Goal: Task Accomplishment & Management: Complete application form

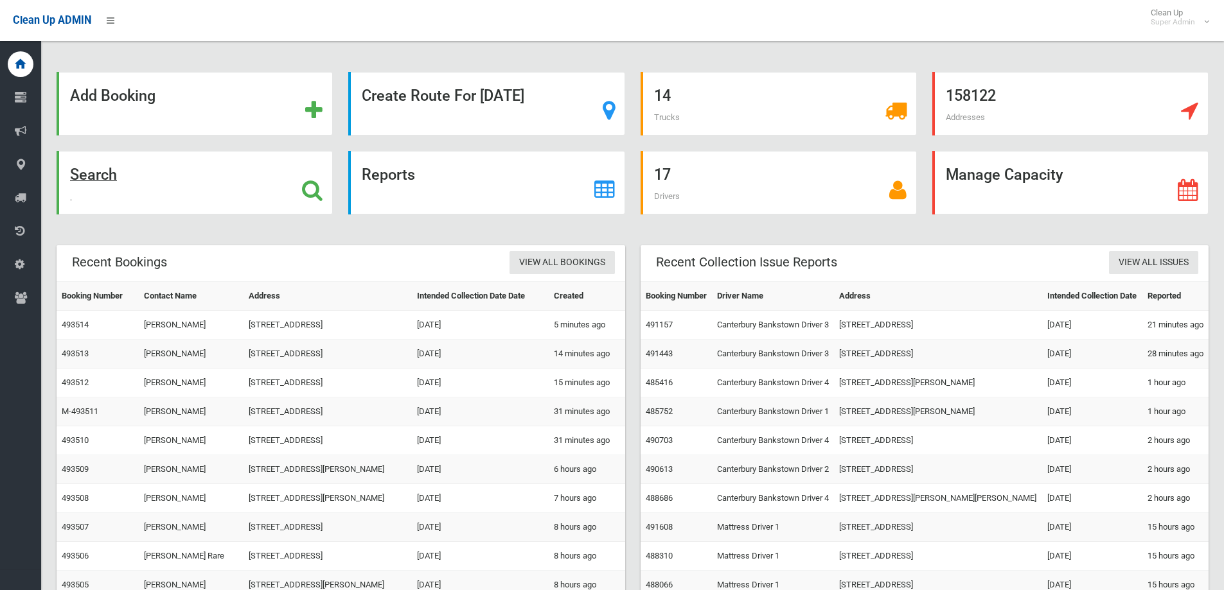
click at [310, 188] on icon at bounding box center [312, 190] width 21 height 22
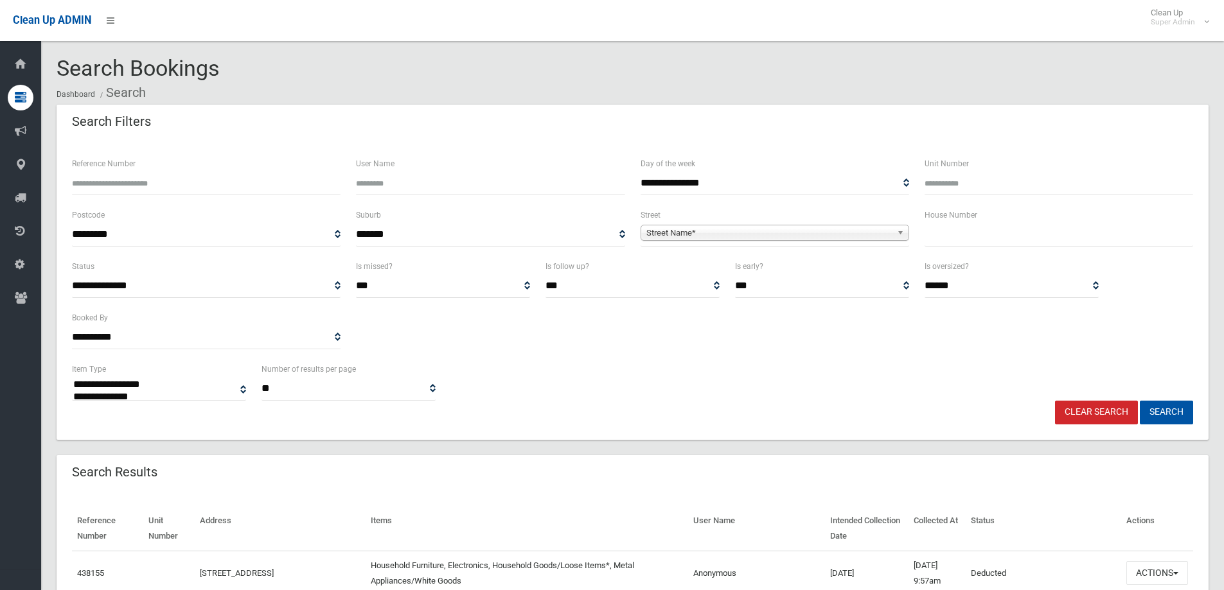
select select
click at [1027, 233] on input "text" at bounding box center [1058, 235] width 269 height 24
type input "**"
click at [767, 225] on span "Street Name*" at bounding box center [768, 232] width 245 height 15
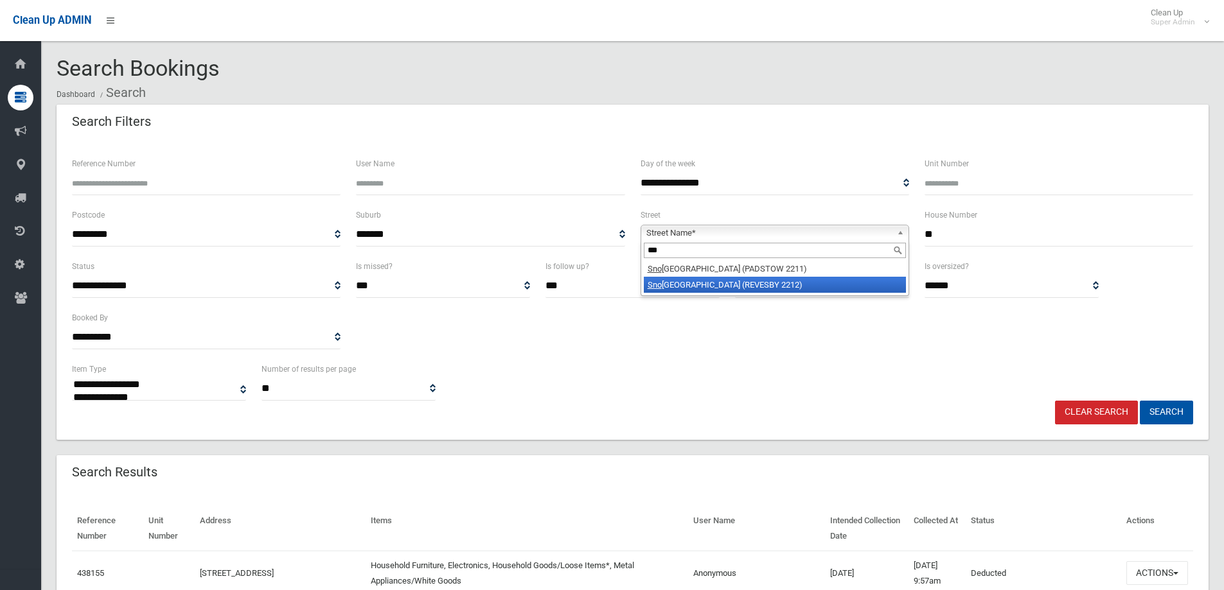
type input "***"
click at [714, 289] on li "Sno wsill Avenue (REVESBY 2212)" at bounding box center [775, 285] width 262 height 16
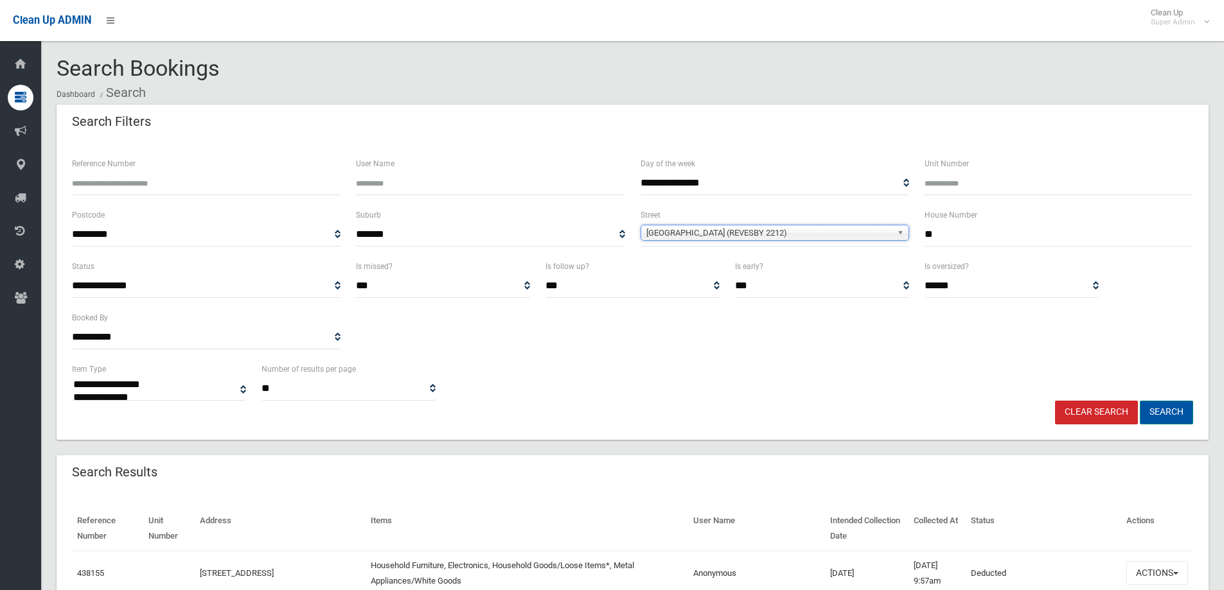
click at [1164, 412] on button "Search" at bounding box center [1166, 413] width 53 height 24
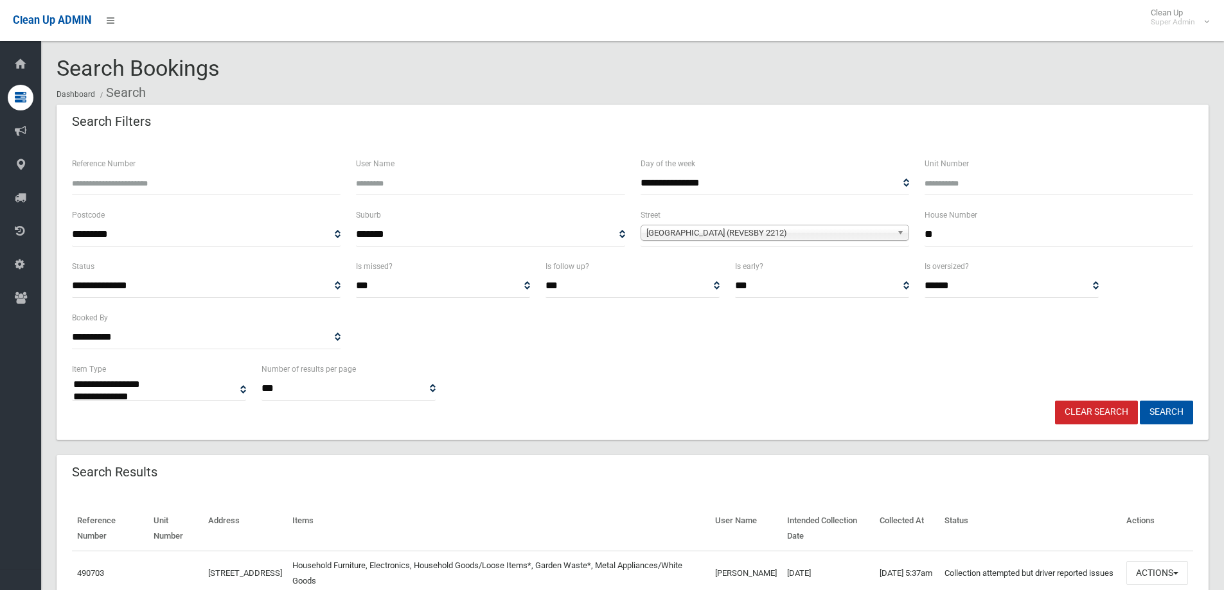
select select
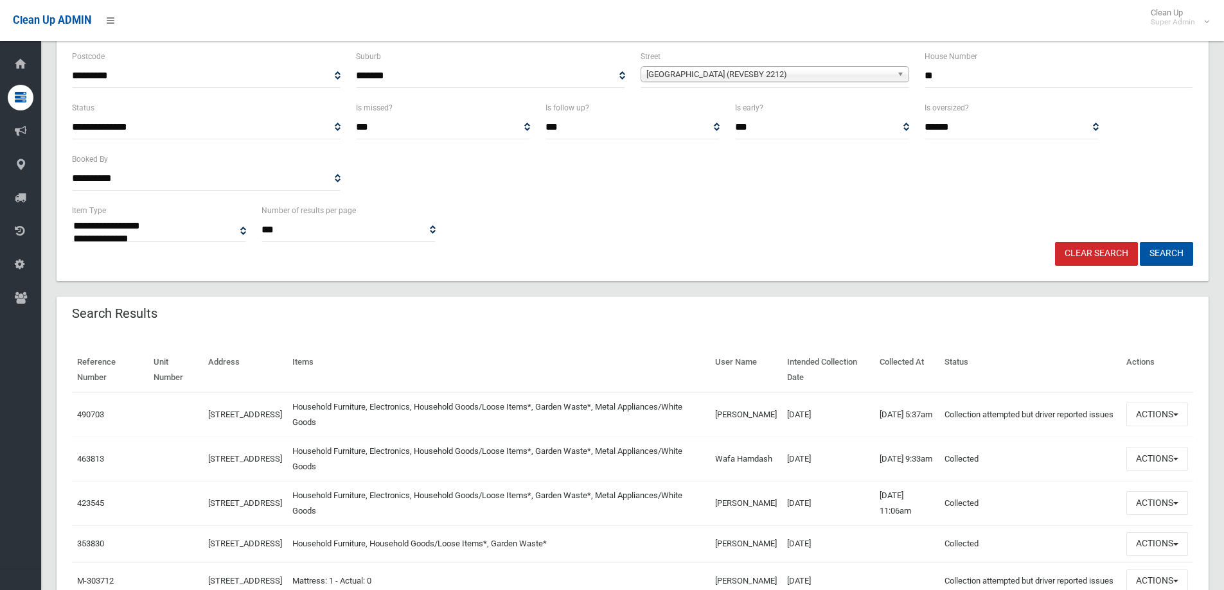
scroll to position [193, 0]
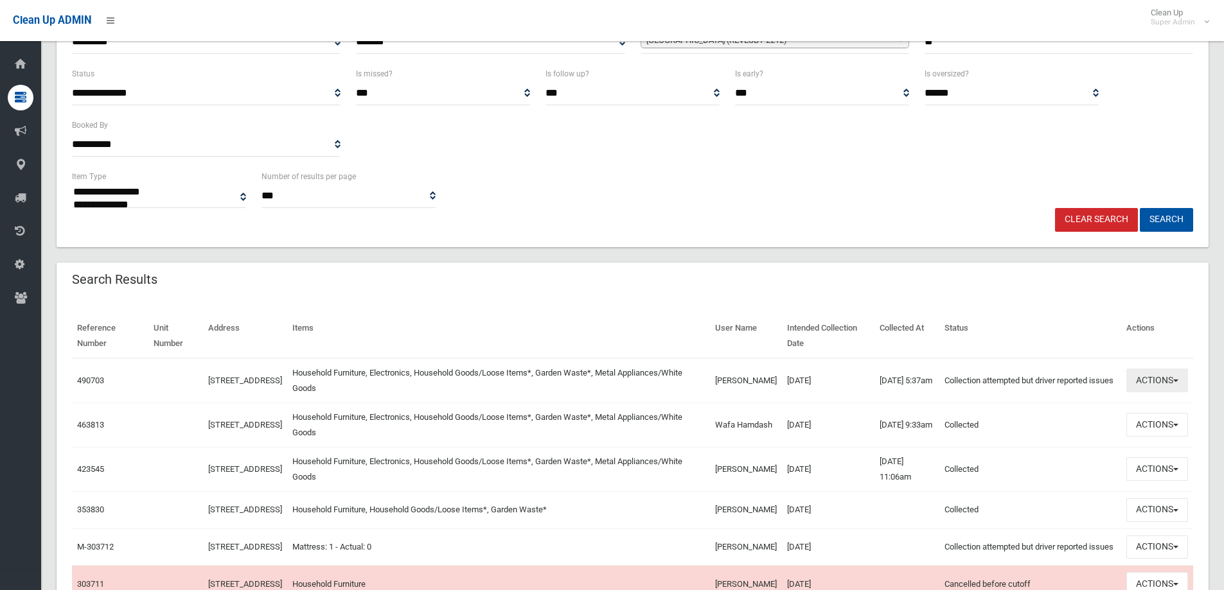
click at [1154, 376] on button "Actions" at bounding box center [1157, 381] width 62 height 24
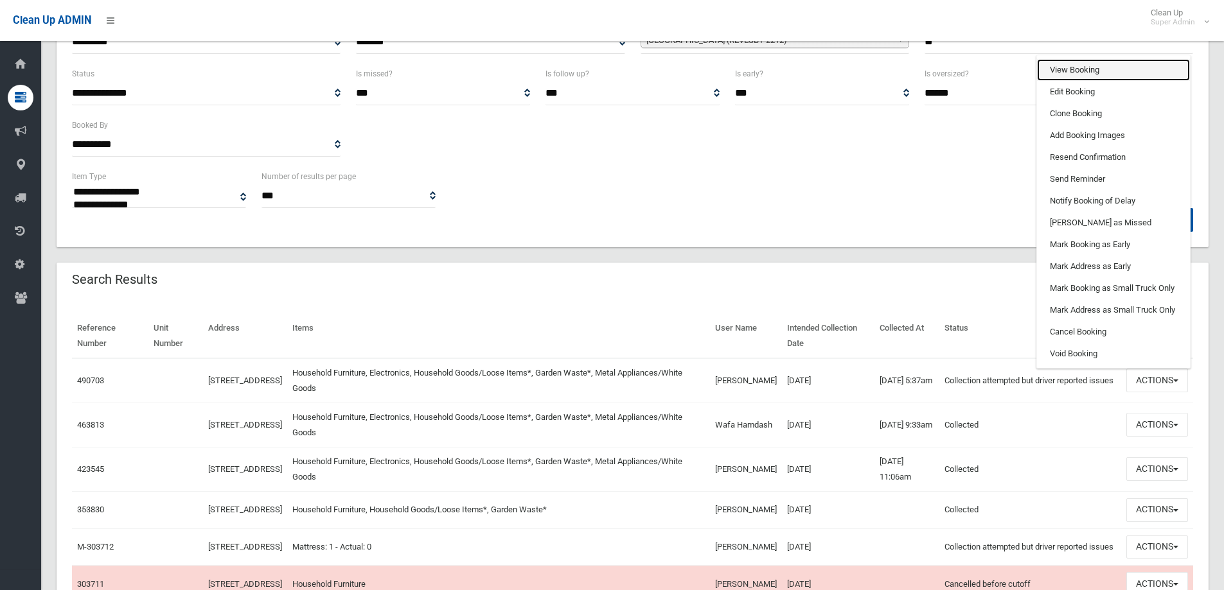
click at [1086, 69] on link "View Booking" at bounding box center [1113, 70] width 153 height 22
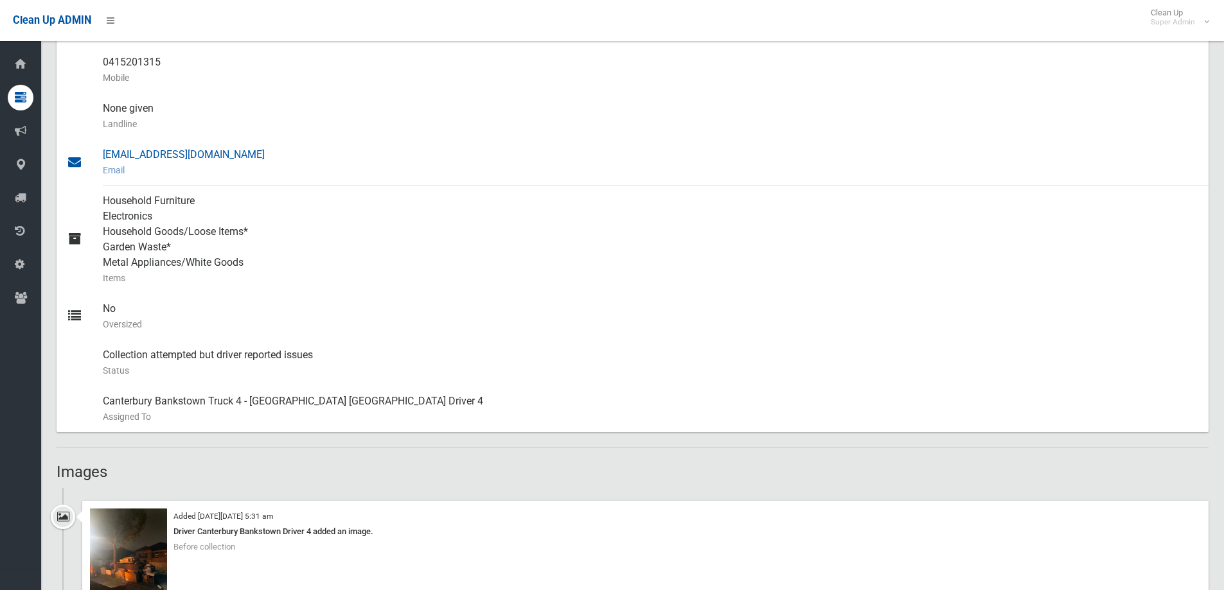
scroll to position [642, 0]
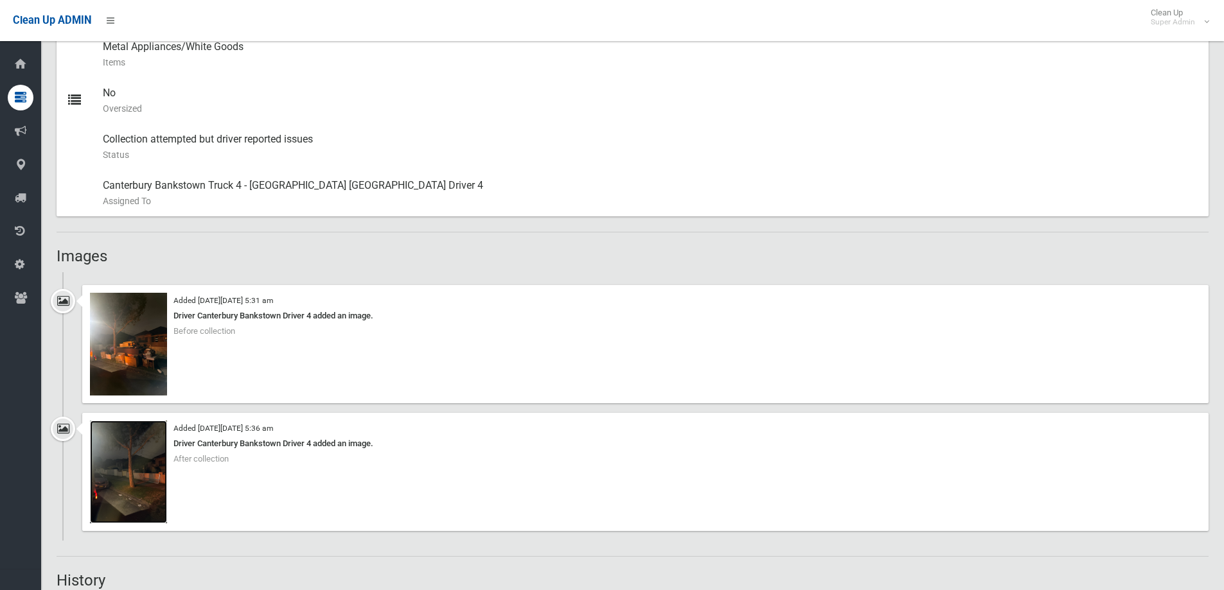
click at [141, 483] on img at bounding box center [128, 472] width 77 height 103
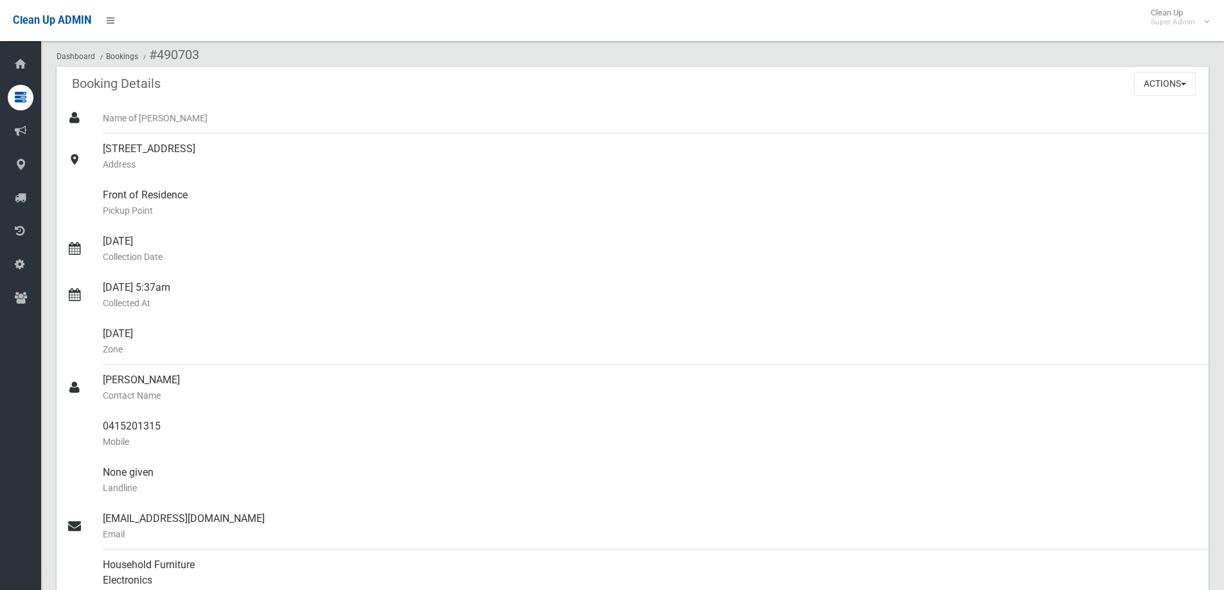
scroll to position [0, 0]
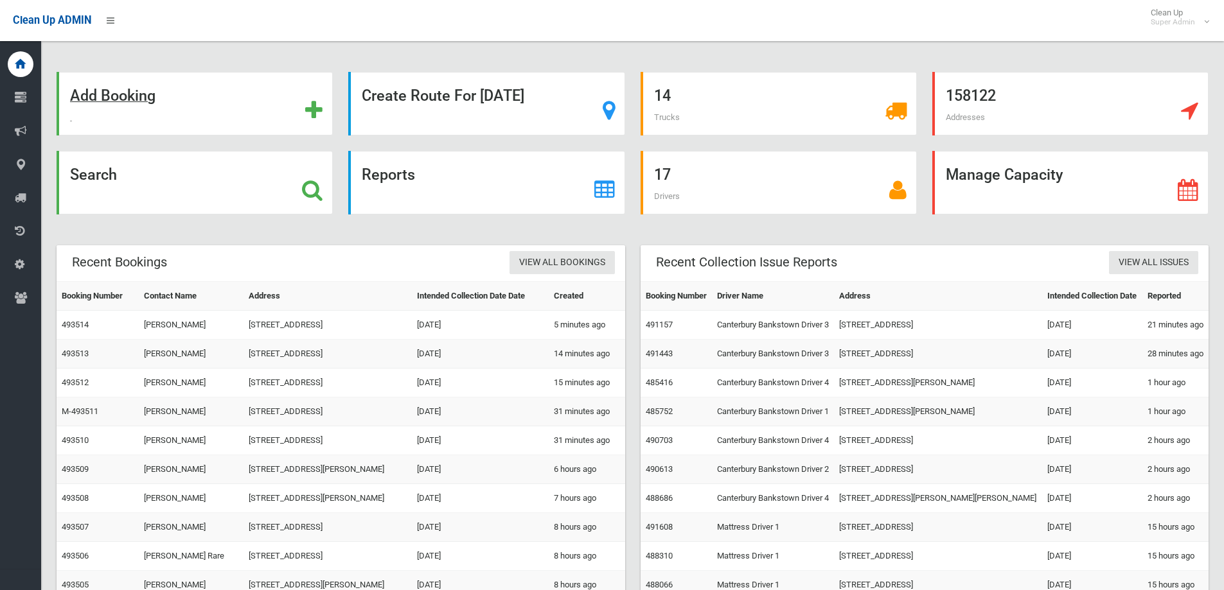
click at [315, 114] on icon at bounding box center [313, 111] width 17 height 22
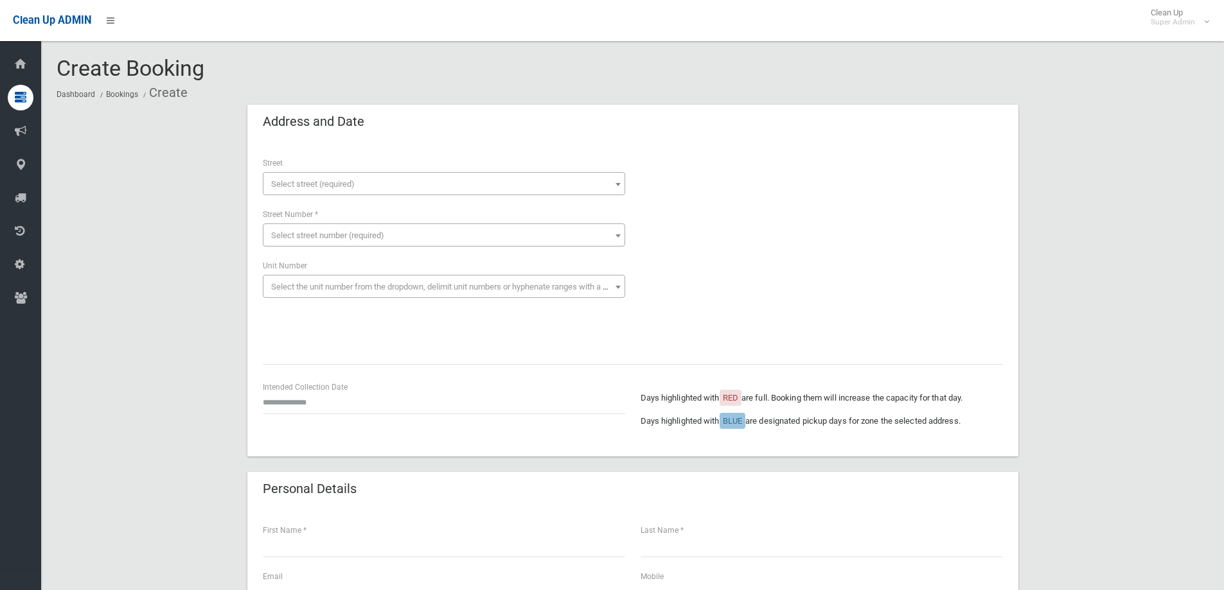
click at [350, 182] on span "Select street (required)" at bounding box center [313, 184] width 84 height 10
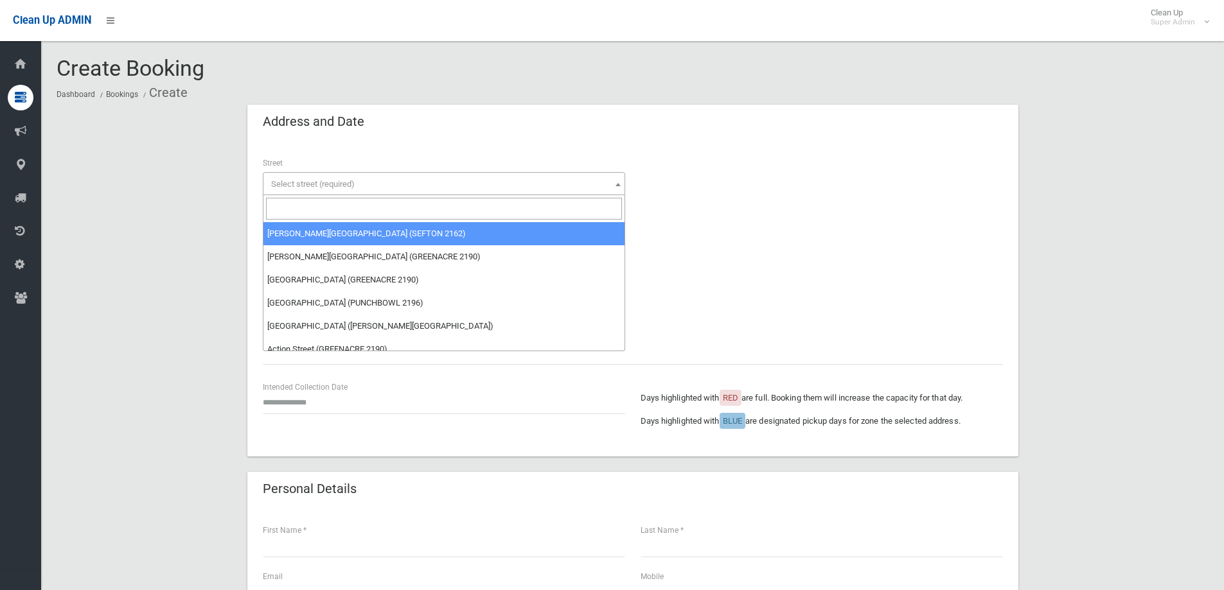
click at [287, 210] on input "search" at bounding box center [444, 209] width 356 height 22
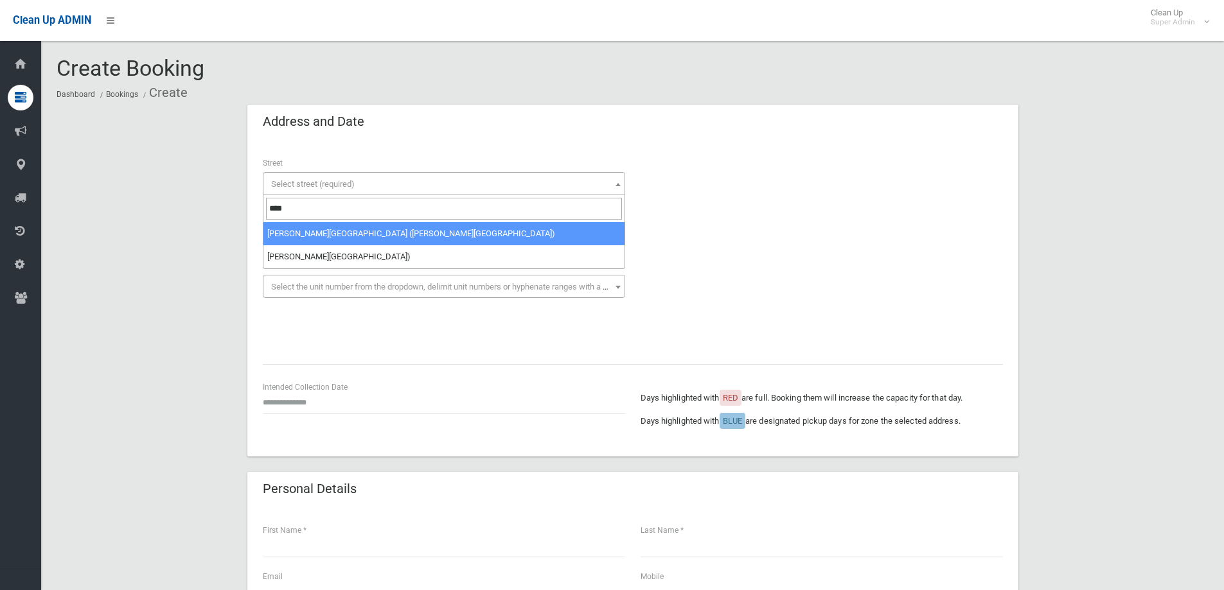
type input "****"
select select "****"
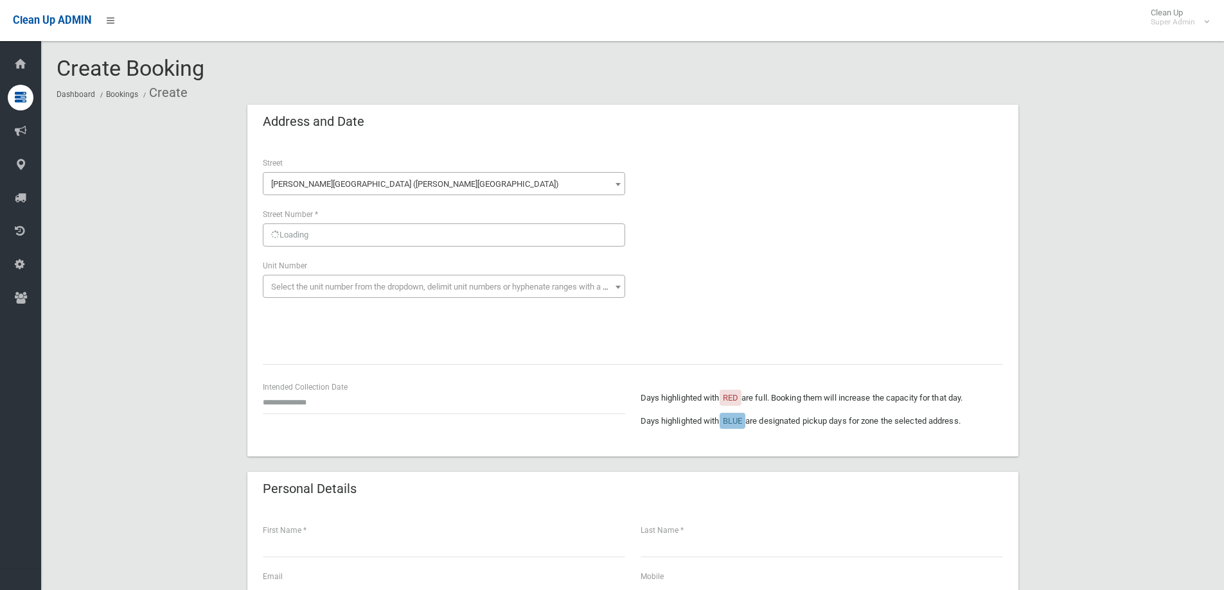
click at [299, 234] on div "Loading" at bounding box center [444, 235] width 362 height 23
click at [306, 238] on span "Select street number (required)" at bounding box center [327, 236] width 113 height 10
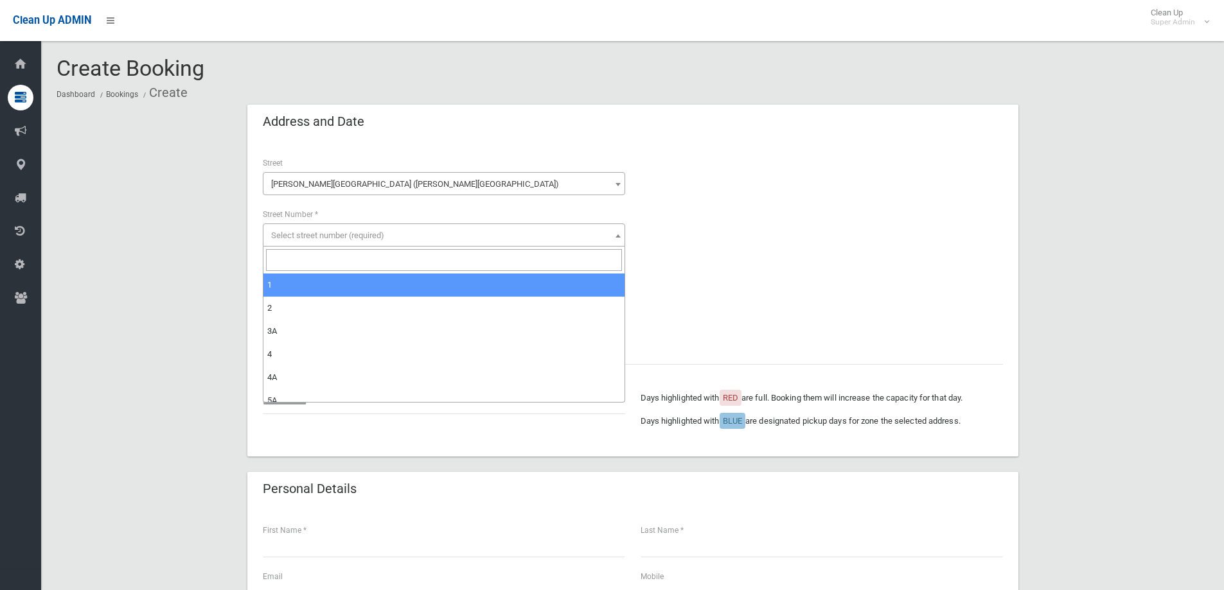
click at [298, 261] on input "search" at bounding box center [444, 260] width 356 height 22
type input "*"
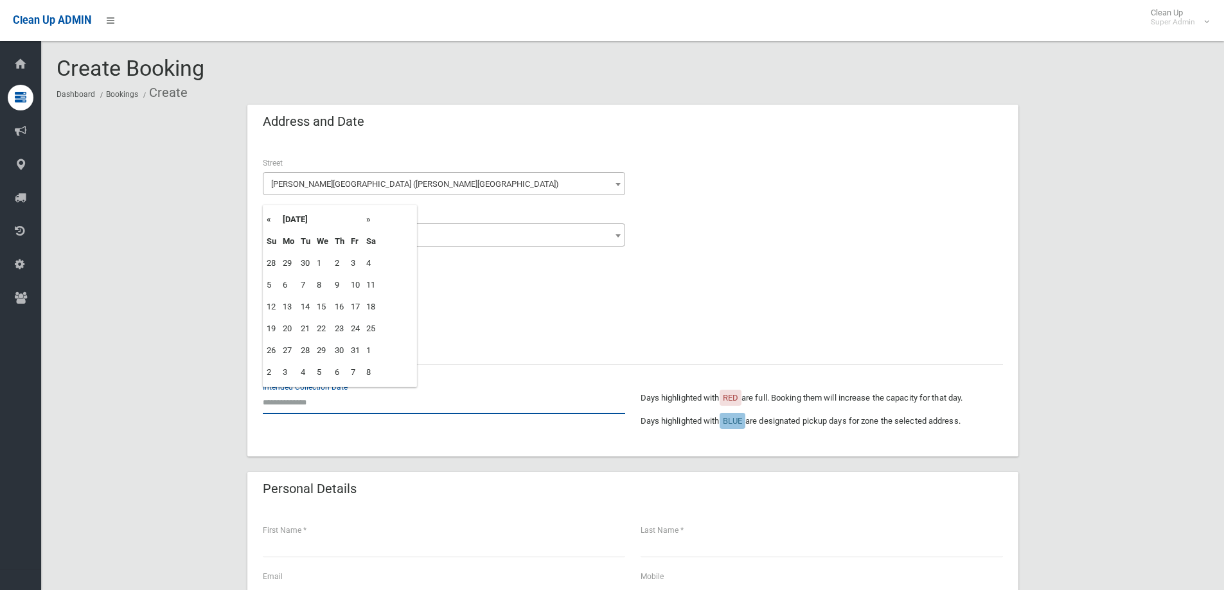
click at [305, 404] on input "text" at bounding box center [444, 403] width 362 height 24
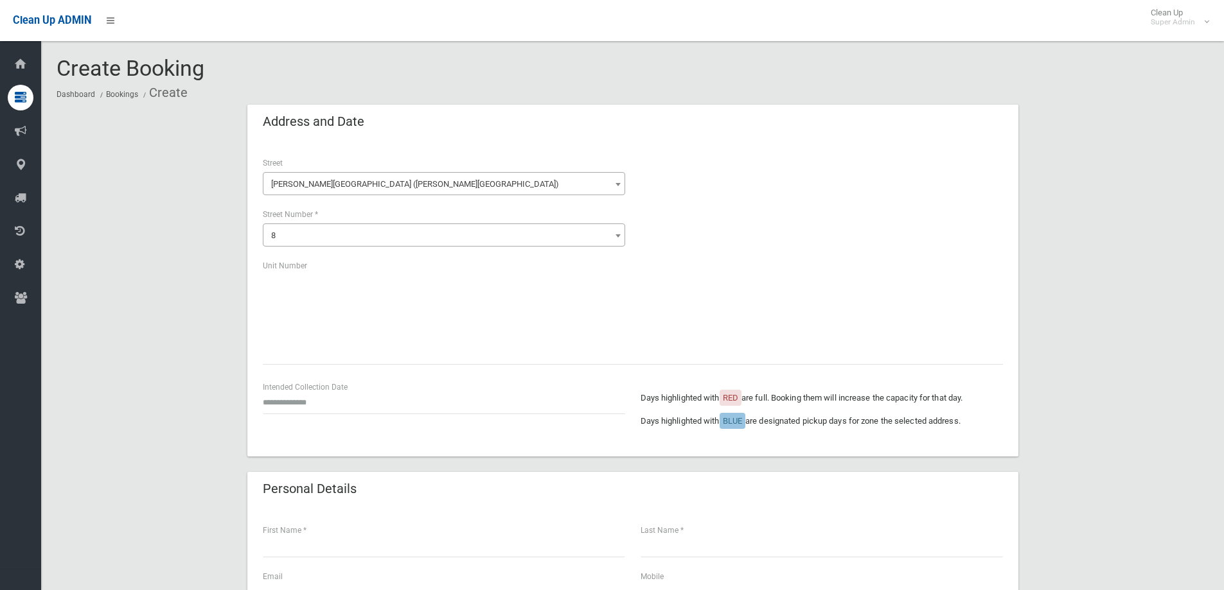
click at [588, 320] on div "**********" at bounding box center [633, 252] width 756 height 193
click at [299, 225] on span "8" at bounding box center [444, 235] width 362 height 23
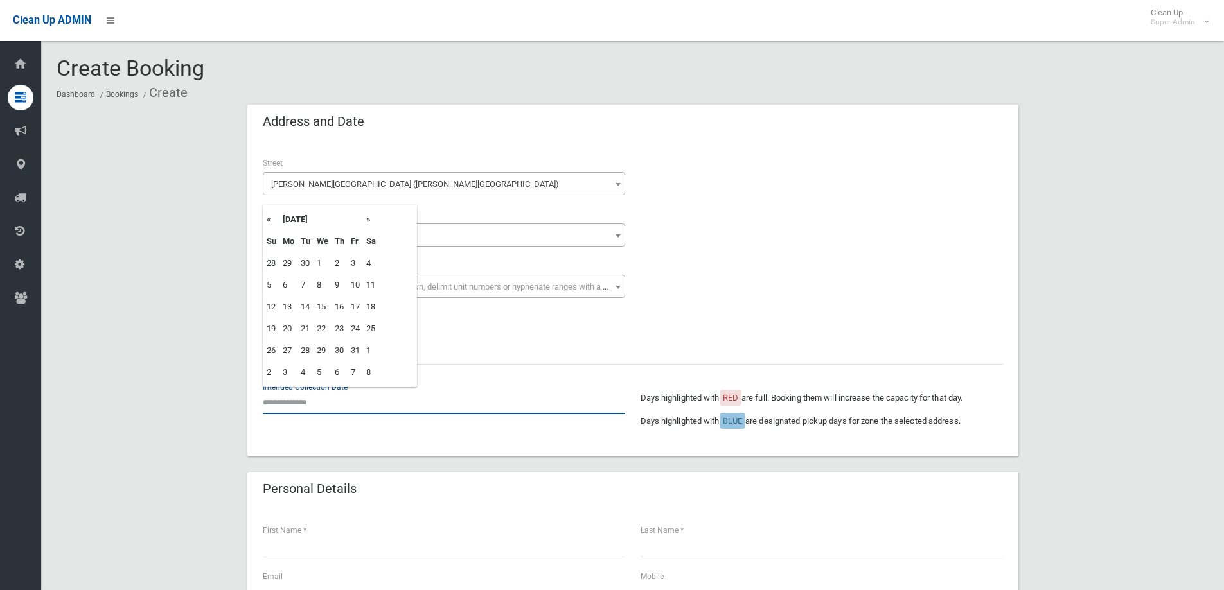
click at [283, 404] on input "text" at bounding box center [444, 403] width 362 height 24
click at [265, 220] on th "«" at bounding box center [271, 220] width 16 height 22
click at [367, 221] on th "»" at bounding box center [371, 220] width 16 height 22
click at [322, 185] on span "Haig Avenue (GEORGES HALL 2198)" at bounding box center [444, 184] width 356 height 18
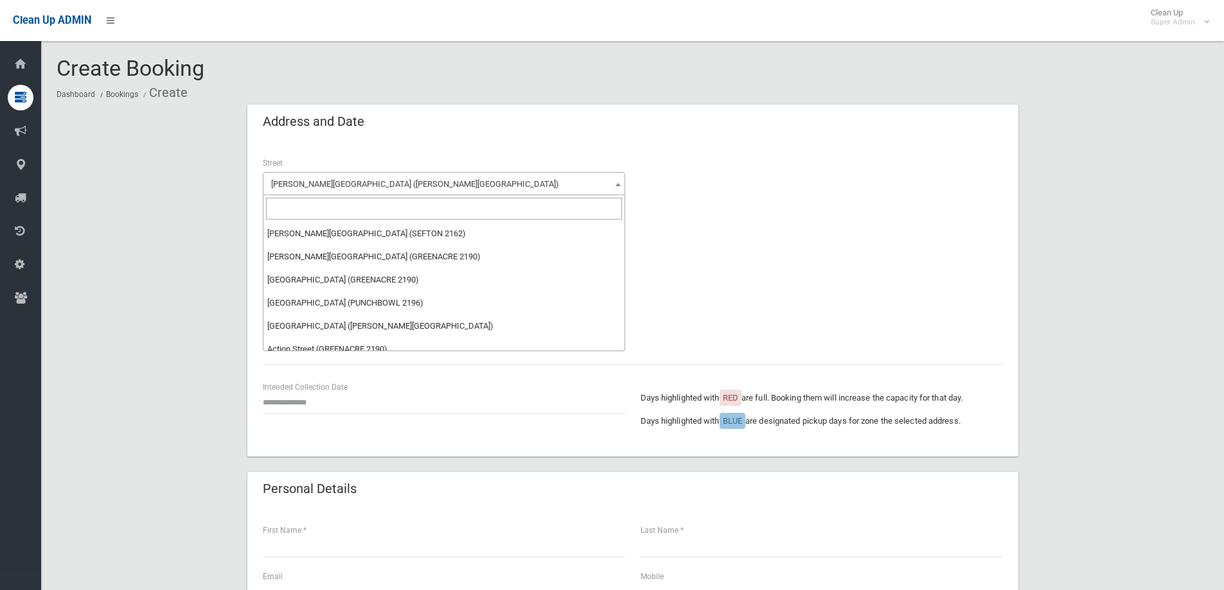
scroll to position [20561, 0]
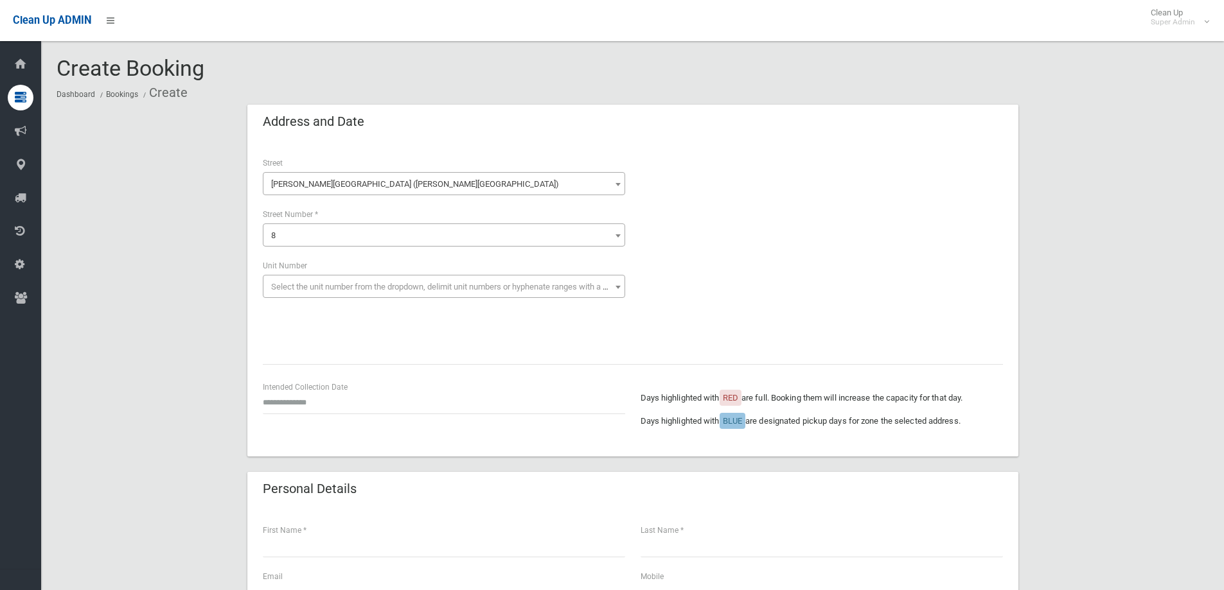
click at [322, 185] on span "Haig Avenue (GEORGES HALL 2198)" at bounding box center [444, 184] width 356 height 18
click at [292, 229] on span "8" at bounding box center [444, 236] width 356 height 18
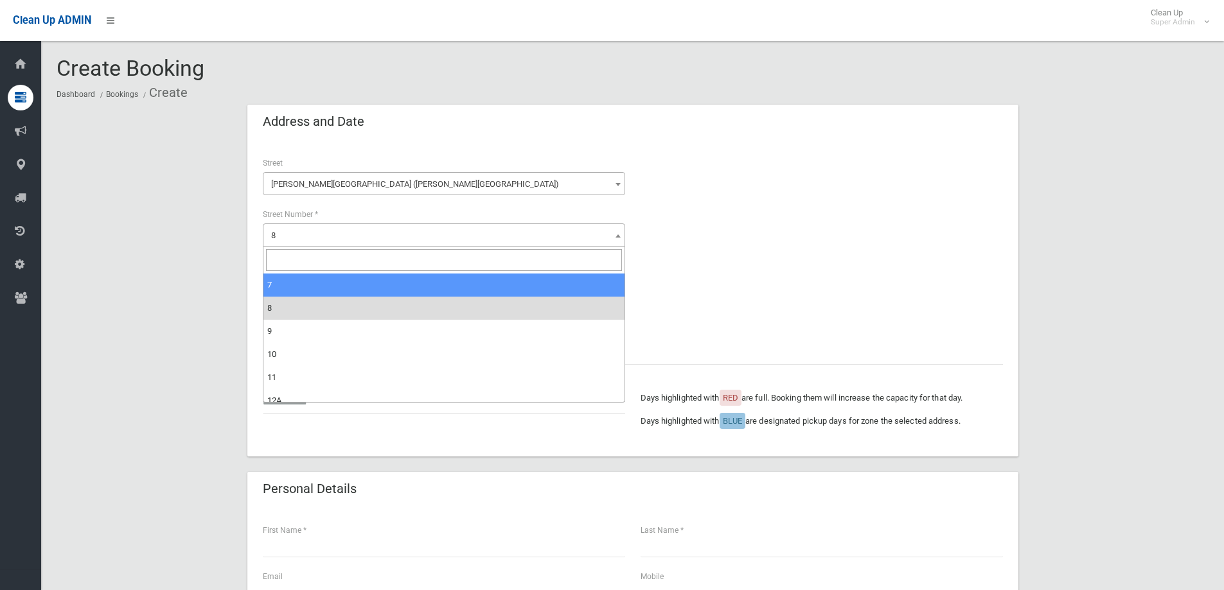
select select "*"
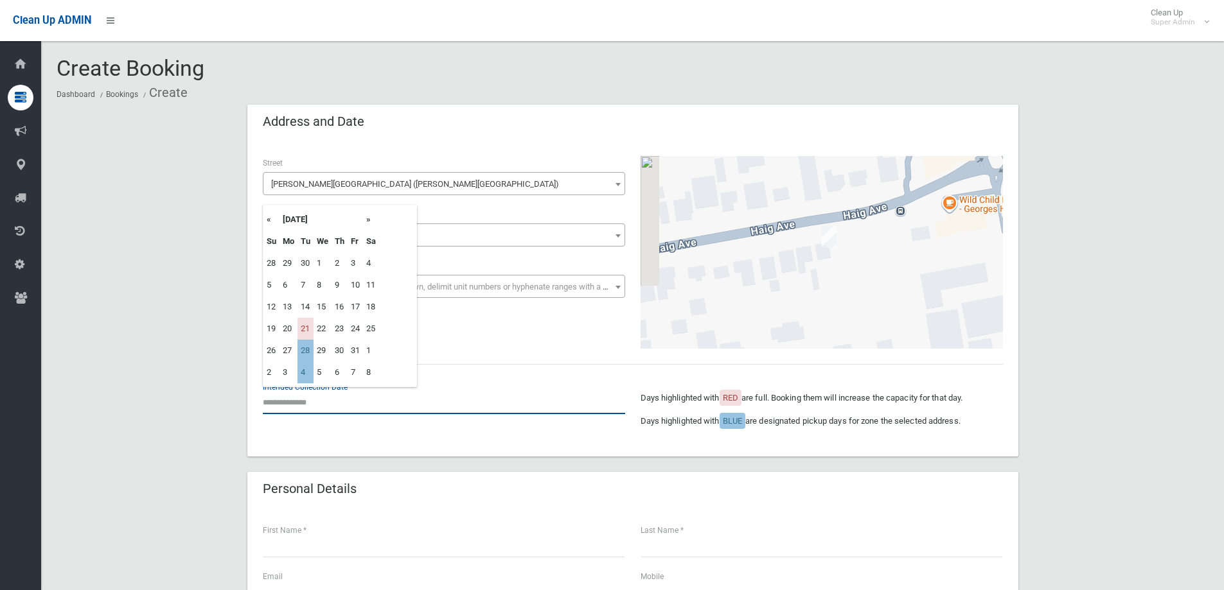
click at [282, 405] on input "text" at bounding box center [444, 403] width 362 height 24
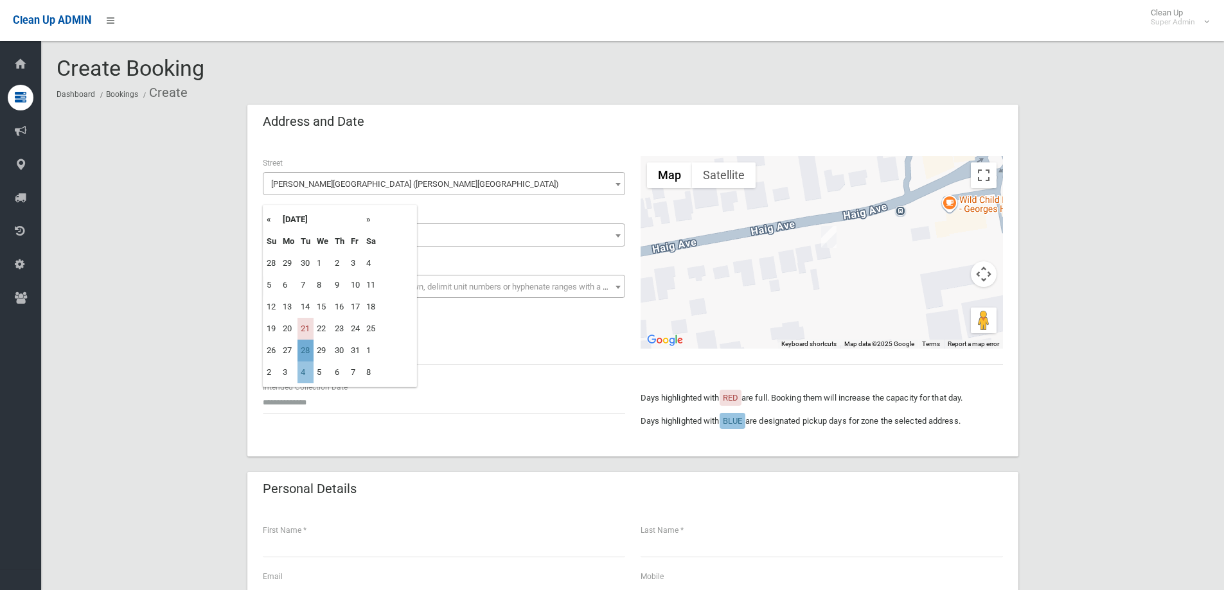
click at [306, 355] on td "28" at bounding box center [305, 351] width 16 height 22
type input "**********"
click at [293, 234] on span "7" at bounding box center [444, 236] width 356 height 18
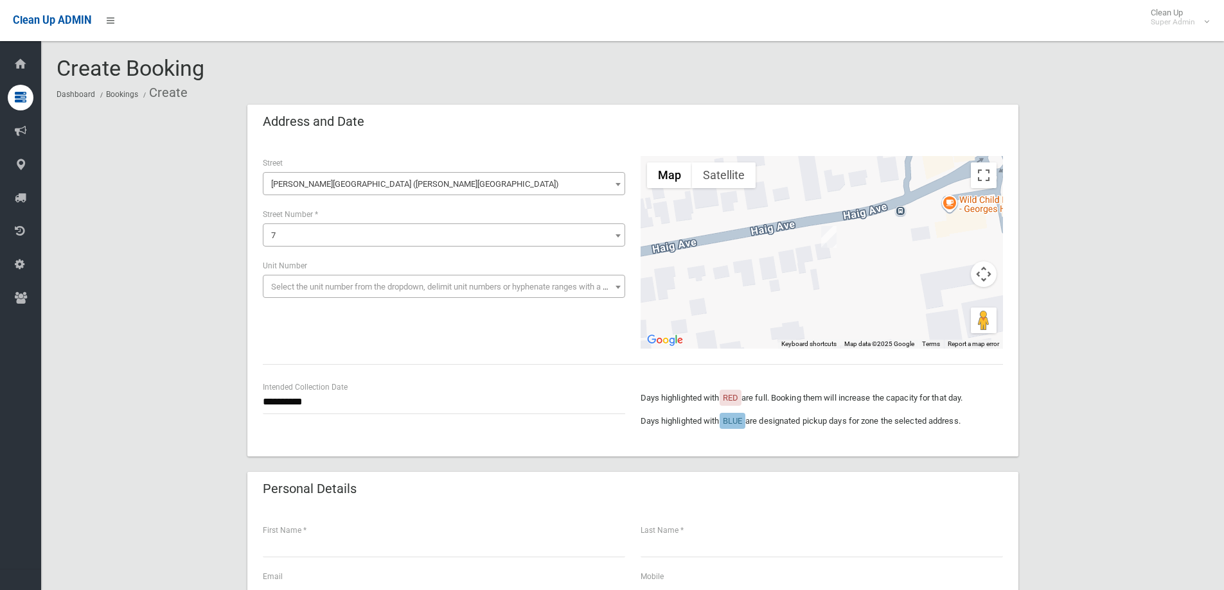
click at [297, 178] on span "Haig Avenue (GEORGES HALL 2198)" at bounding box center [444, 184] width 356 height 18
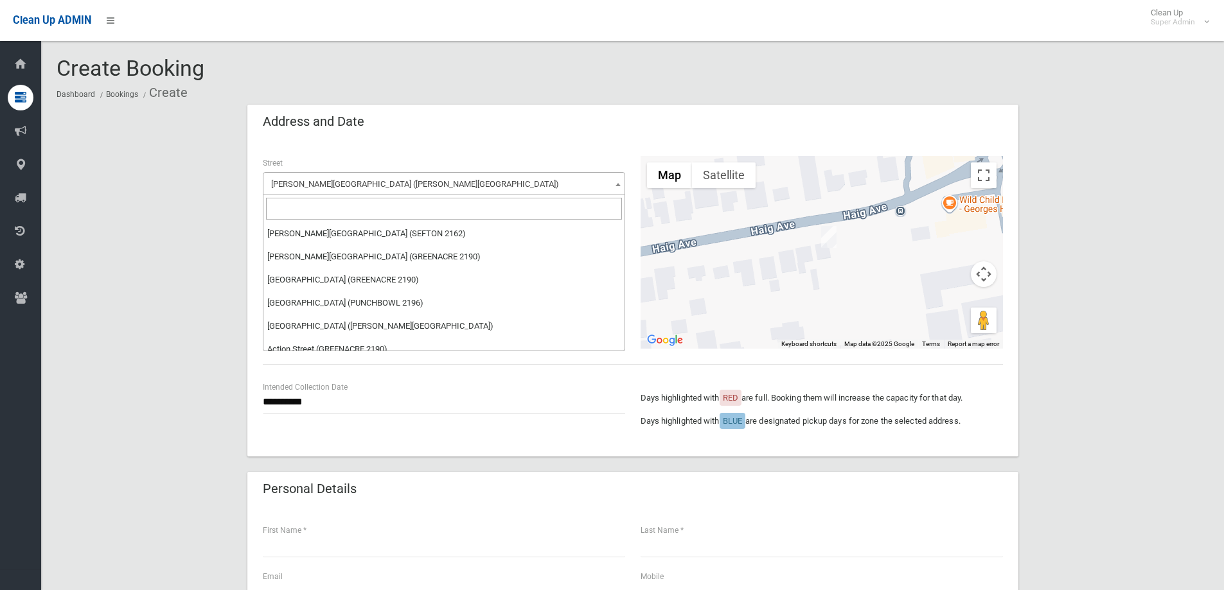
scroll to position [20584, 0]
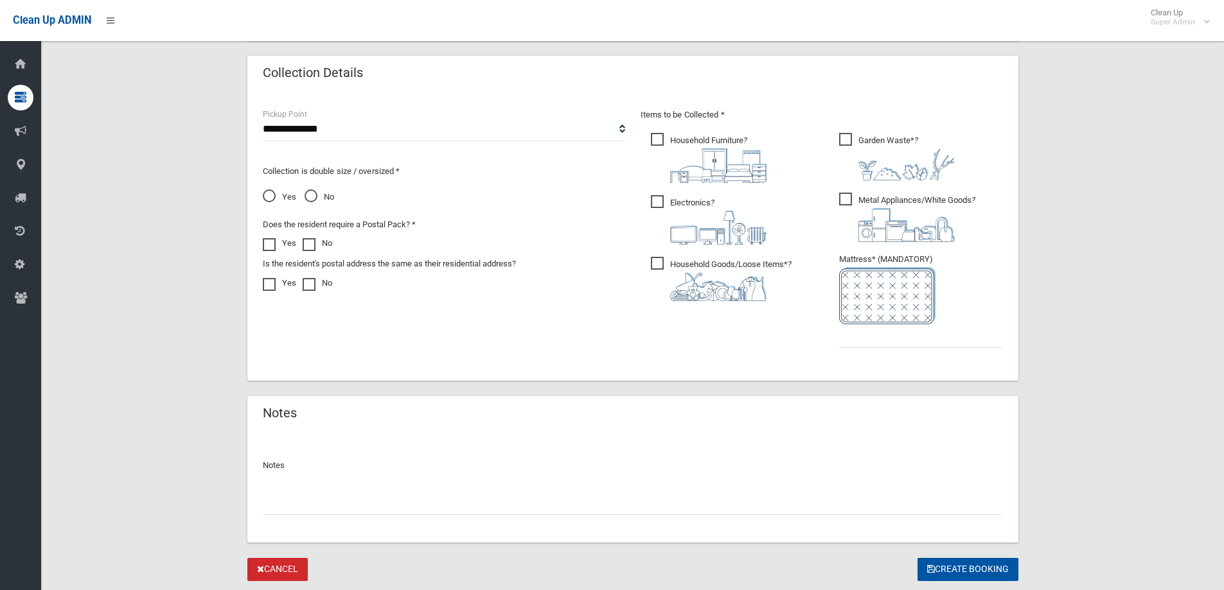
scroll to position [642, 0]
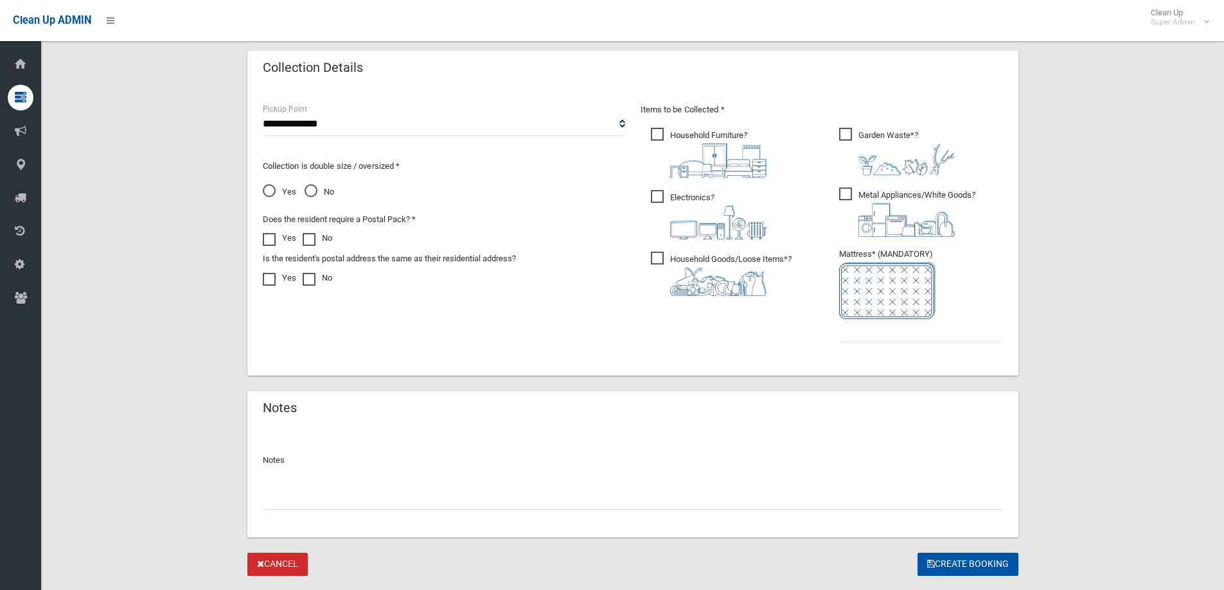
click at [290, 567] on link "Cancel" at bounding box center [277, 565] width 60 height 24
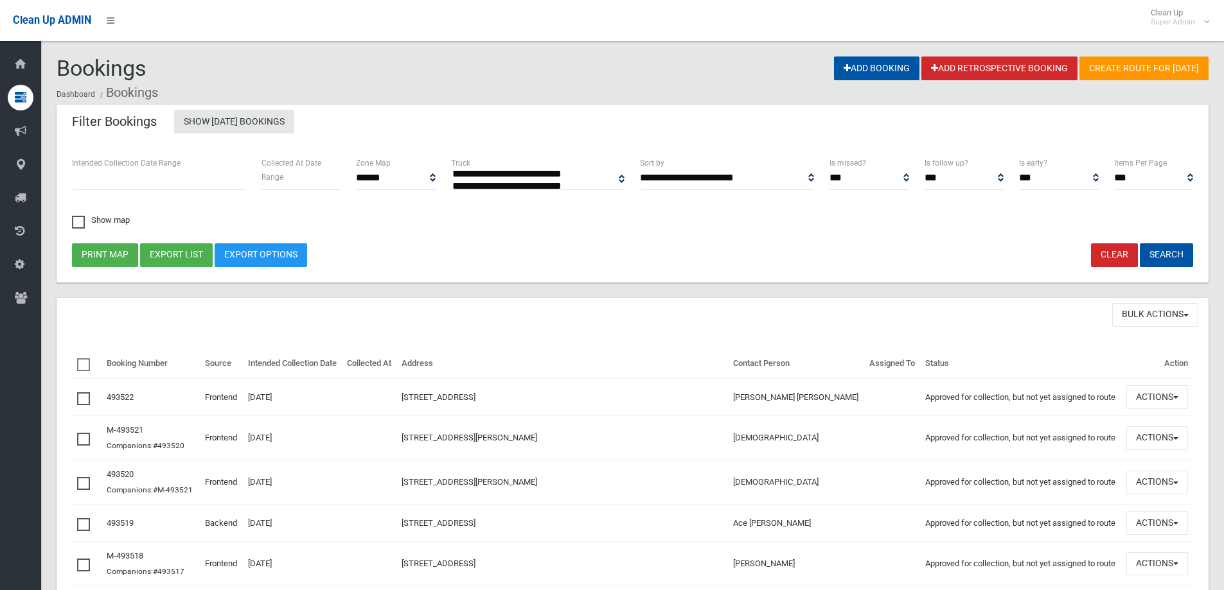
select select
click at [1109, 253] on link "Clear" at bounding box center [1114, 255] width 47 height 24
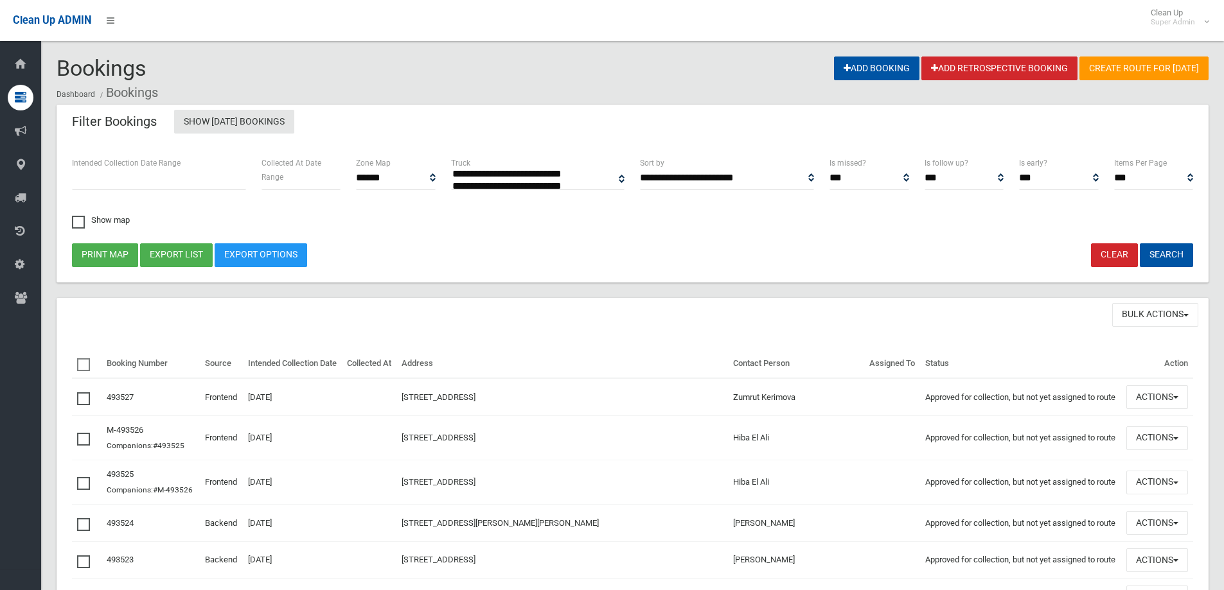
select select
